Goal: Navigation & Orientation: Find specific page/section

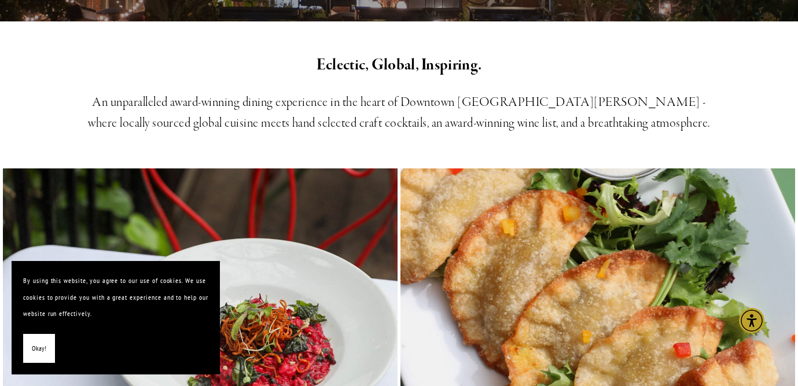
scroll to position [390, 0]
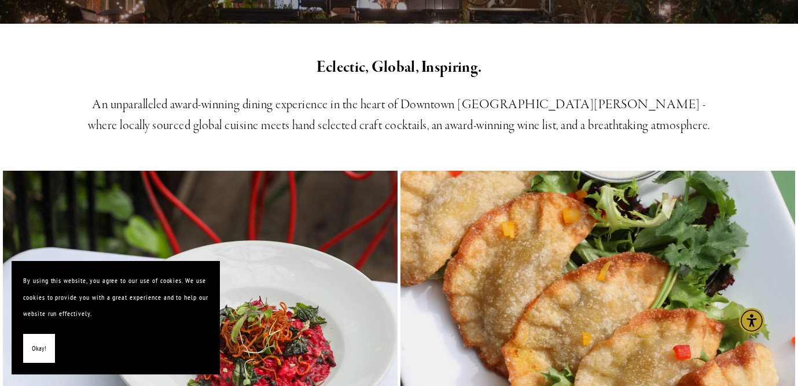
click at [43, 347] on span "Okay!" at bounding box center [39, 348] width 14 height 17
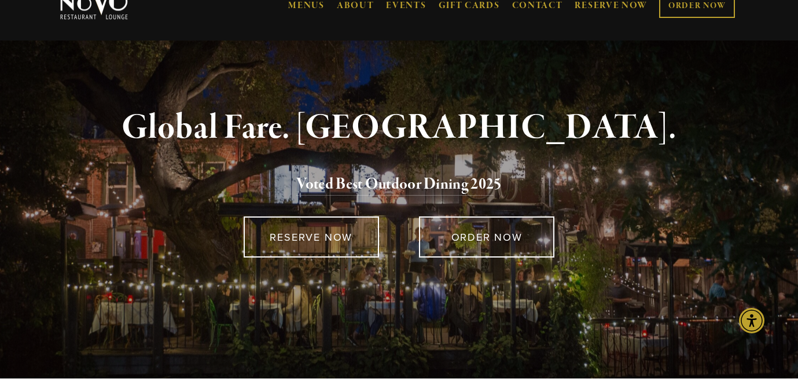
scroll to position [0, 0]
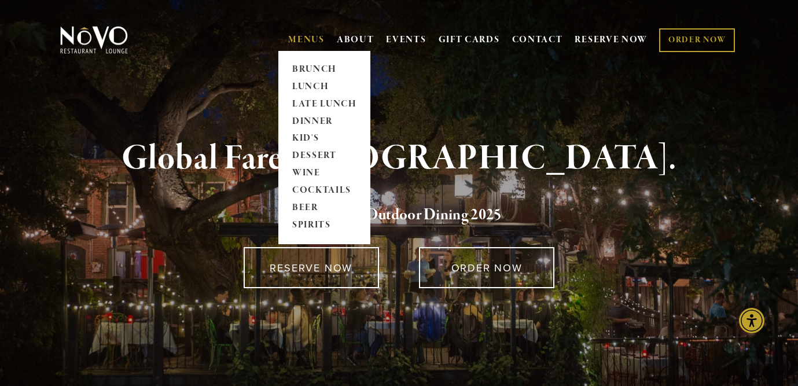
click at [307, 39] on link "MENUS" at bounding box center [306, 40] width 36 height 12
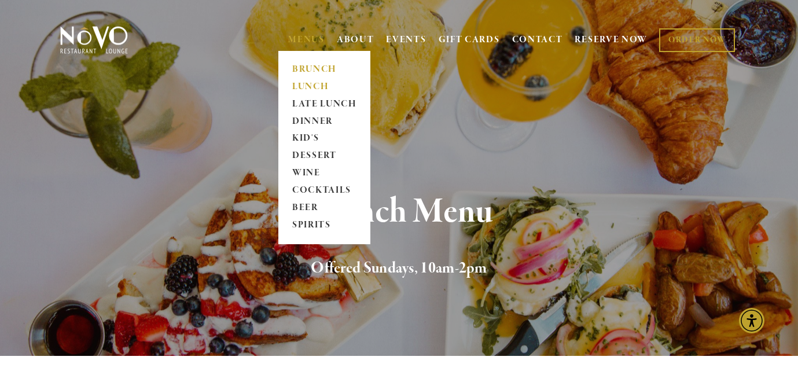
click at [308, 88] on link "LUNCH" at bounding box center [324, 86] width 72 height 17
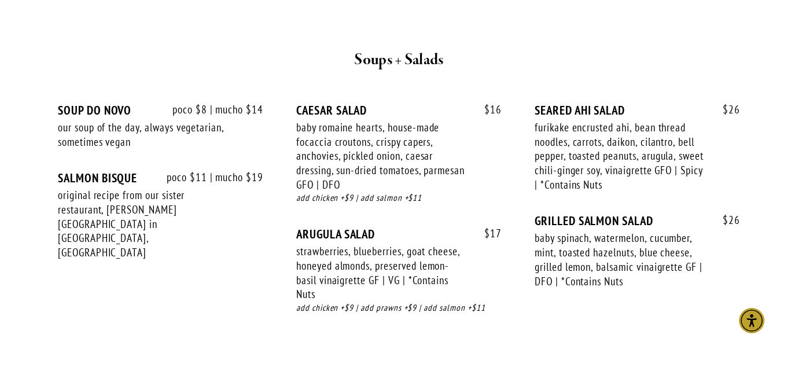
scroll to position [1264, 0]
